Goal: Find contact information: Find contact information

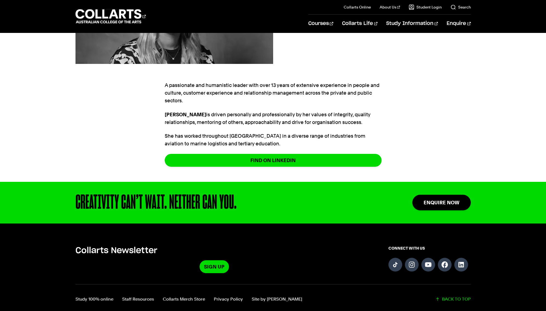
scroll to position [145, 0]
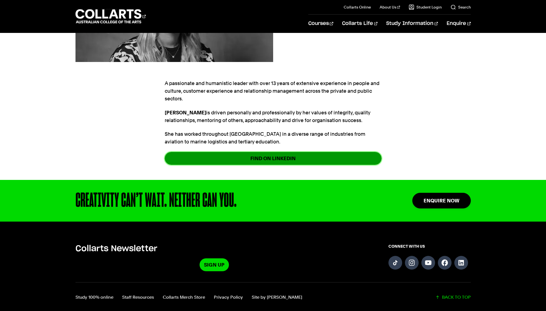
click at [277, 158] on link "FIND ON LINKEDIN" at bounding box center [273, 158] width 217 height 13
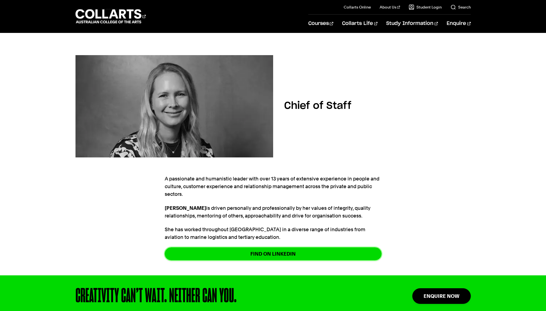
scroll to position [0, 0]
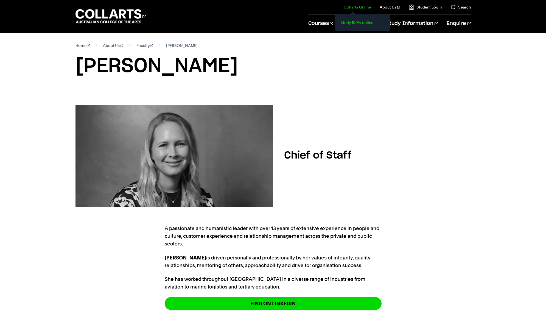
click at [356, 23] on link "Study 100% online" at bounding box center [362, 23] width 46 height 8
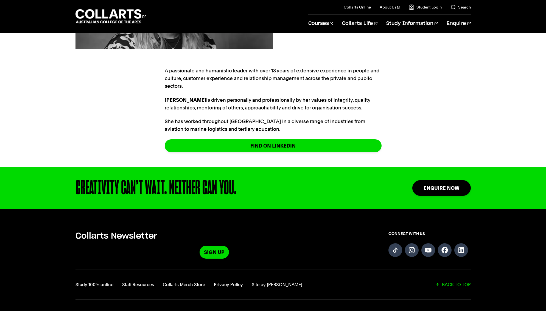
scroll to position [99, 0]
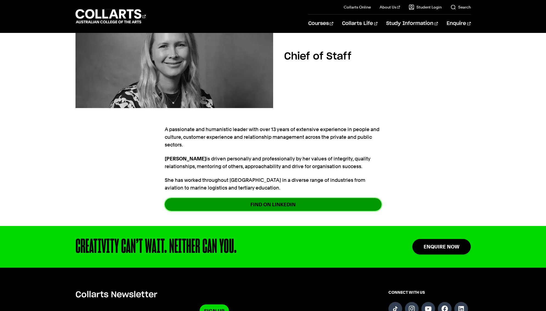
click at [262, 198] on link "FIND ON LINKEDIN" at bounding box center [273, 204] width 217 height 13
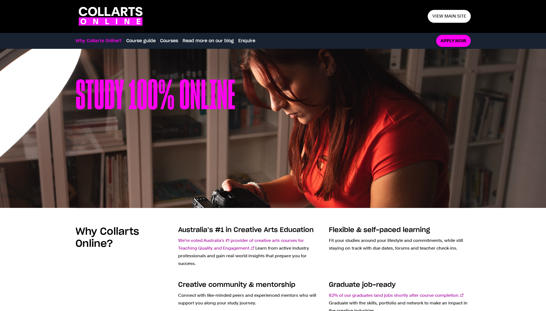
click at [115, 15] on icon ".cls-1 { fill: #fa14fa; } .cls-1, .cls-2 { stroke-width: 0px; } .cls-2 { fill: …" at bounding box center [110, 16] width 70 height 24
